Goal: Communication & Community: Answer question/provide support

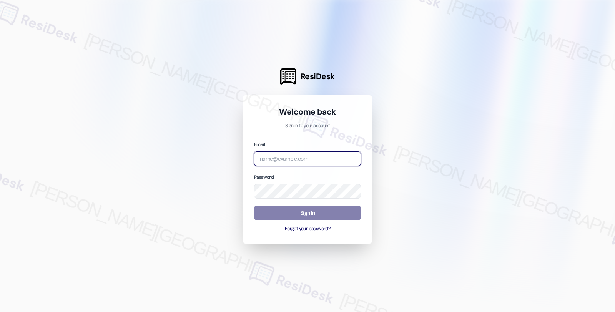
click at [308, 155] on input "email" at bounding box center [307, 158] width 107 height 15
type input "automated-surveys-americas_rental_managers-fides.[PERSON_NAME]@americas_rental_…"
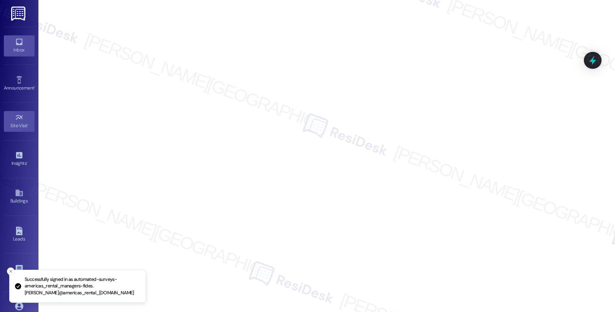
click at [9, 38] on link "Inbox" at bounding box center [19, 45] width 31 height 21
